Goal: Information Seeking & Learning: Compare options

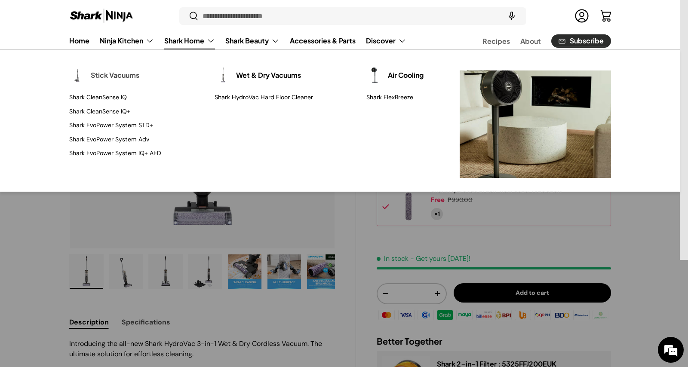
click at [128, 75] on link "Stick Vacuums" at bounding box center [115, 75] width 49 height 19
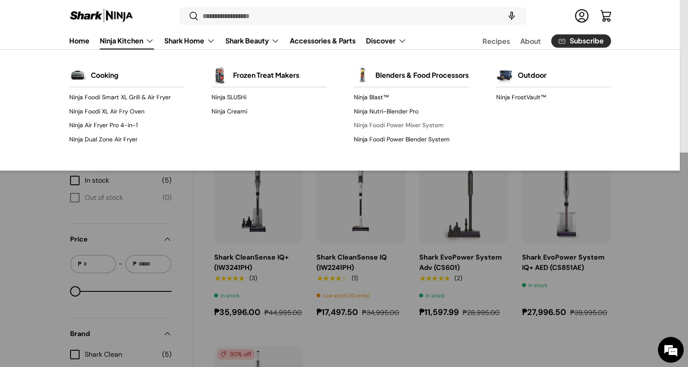
click at [397, 129] on link "Ninja Foodi Power Mixer System" at bounding box center [411, 126] width 115 height 14
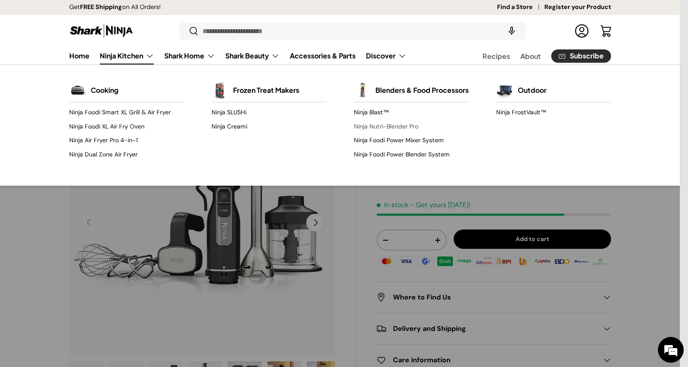
click at [391, 128] on link "Ninja Nutri-Blender Pro" at bounding box center [411, 127] width 115 height 14
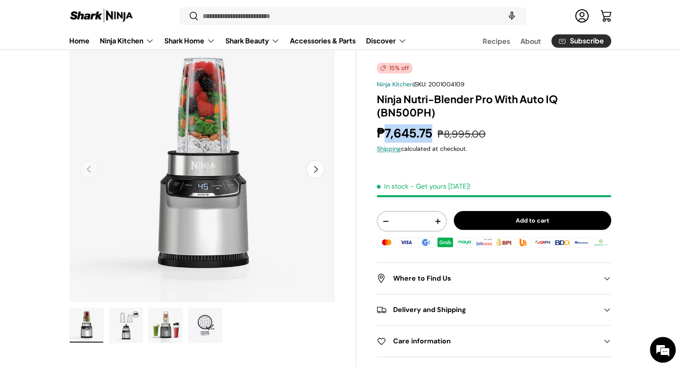
drag, startPoint x: 385, startPoint y: 134, endPoint x: 434, endPoint y: 135, distance: 49.5
click at [434, 135] on strong "₱7,645.75" at bounding box center [406, 133] width 58 height 16
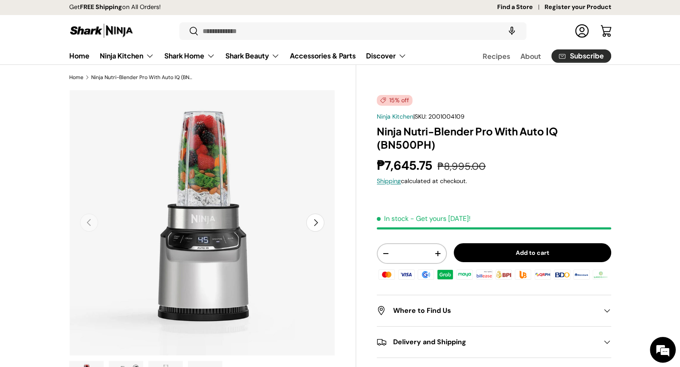
scroll to position [53, 0]
